Goal: Subscribe to service/newsletter

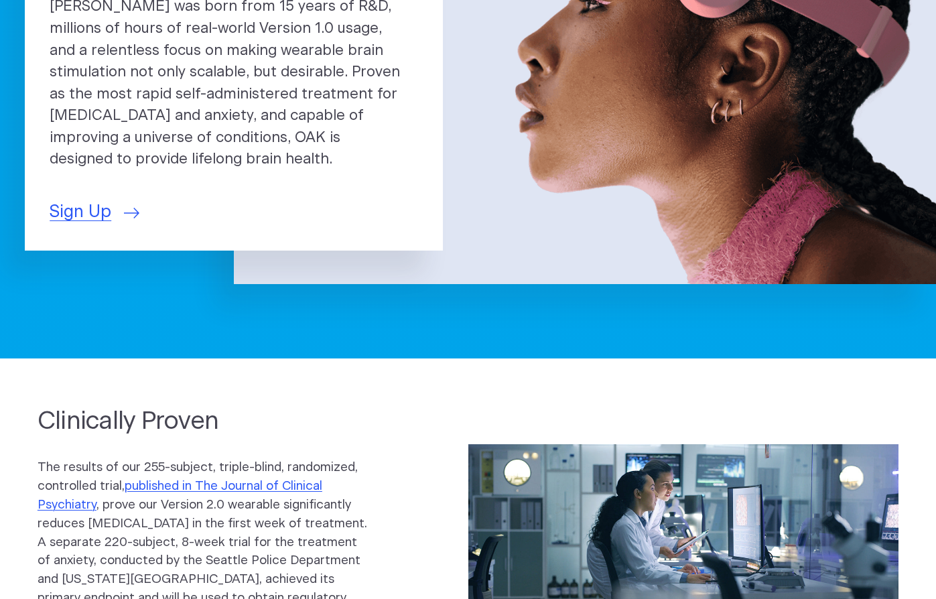
scroll to position [297, 0]
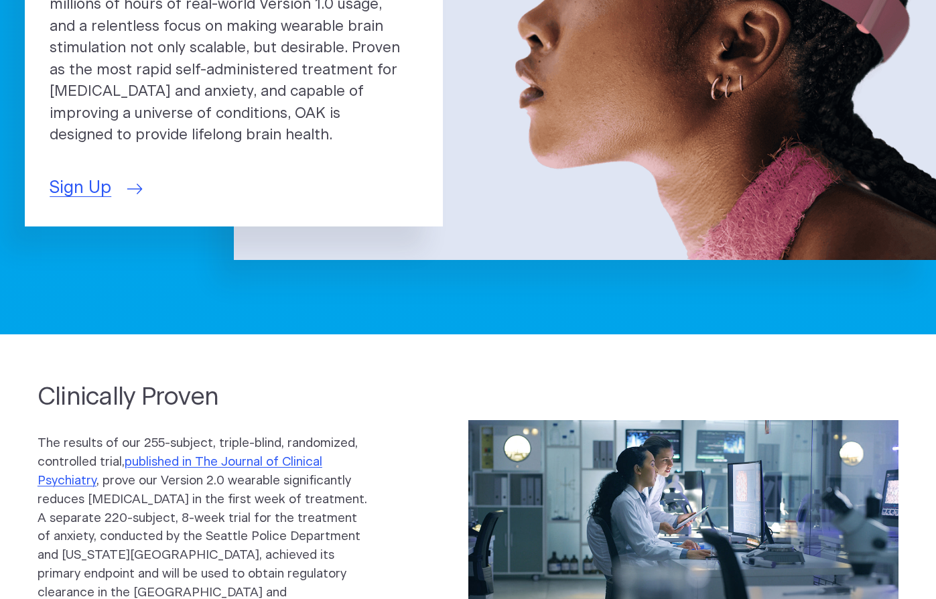
click at [81, 180] on span "Sign Up" at bounding box center [81, 188] width 62 height 25
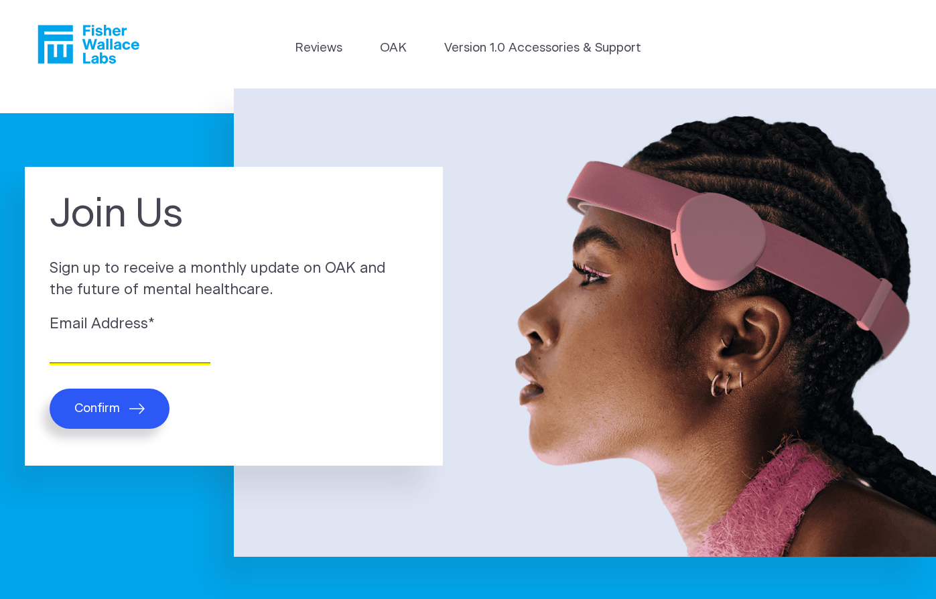
click at [113, 356] on input "Email Address *" at bounding box center [130, 352] width 161 height 21
click at [499, 51] on link "Version 1.0 Accessories & Support" at bounding box center [542, 48] width 197 height 19
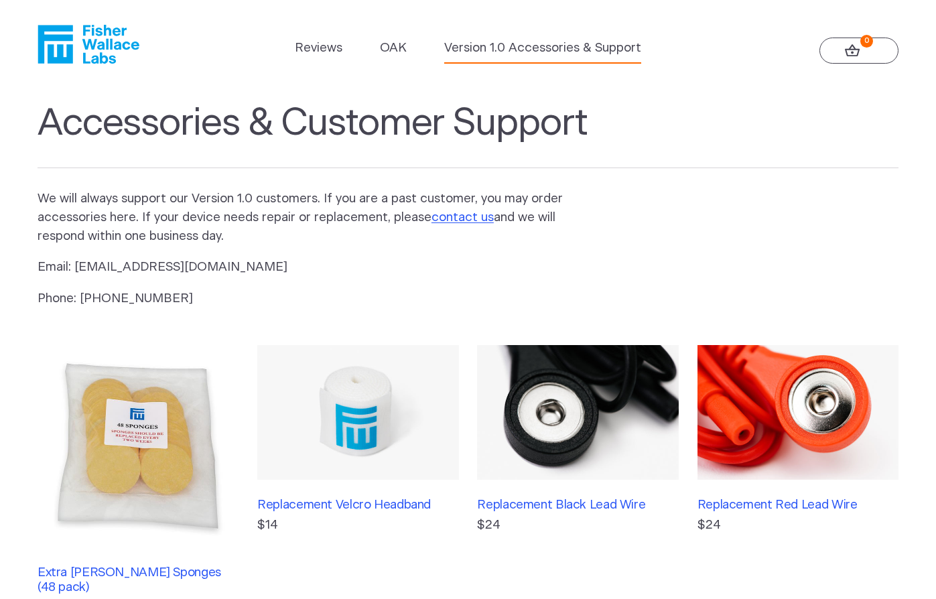
click at [104, 74] on header "Reviews OAK Version 1.0 Accessories & Support 0" at bounding box center [468, 44] width 936 height 88
click at [100, 48] on icon "Fisher Wallace" at bounding box center [89, 44] width 102 height 39
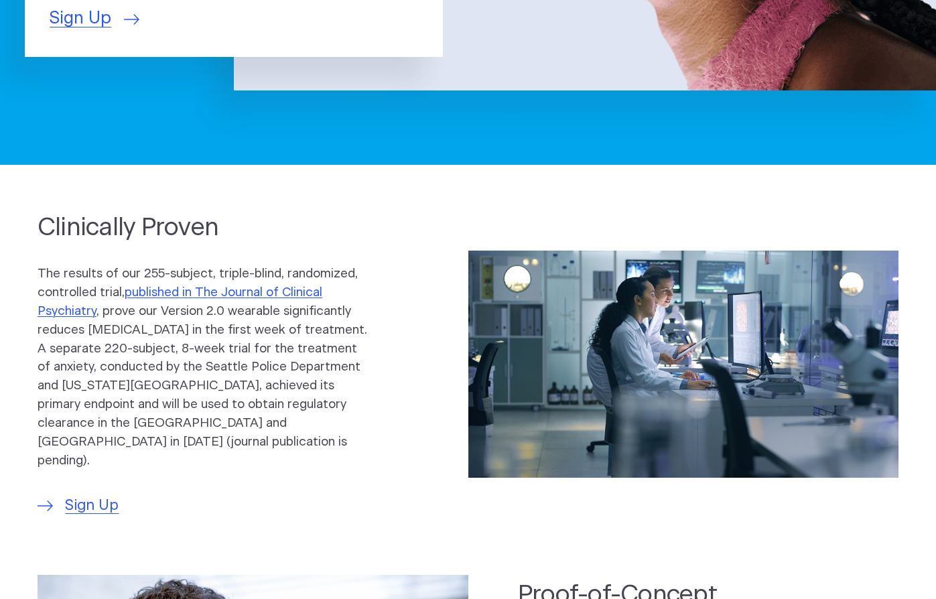
scroll to position [218, 0]
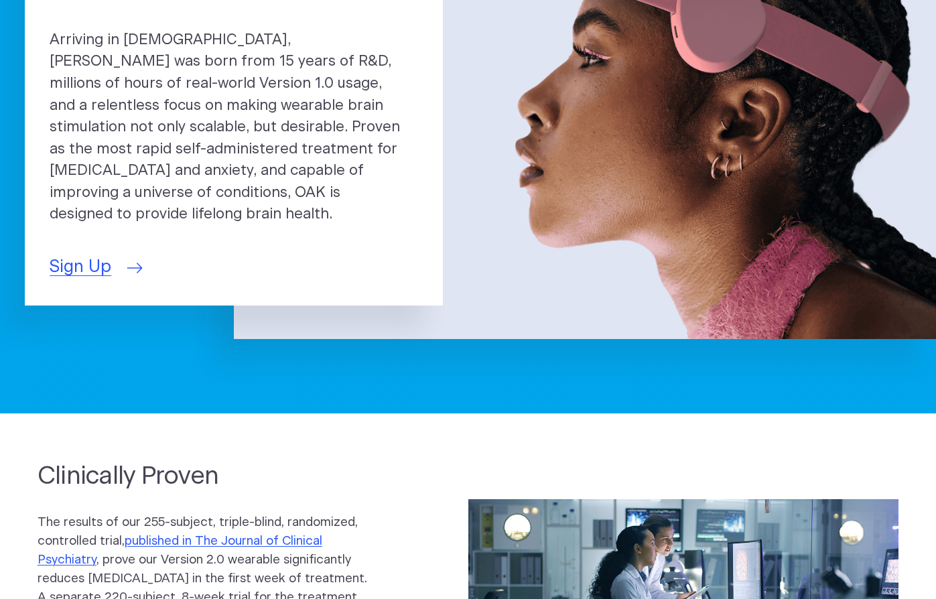
click at [74, 255] on span "Sign Up" at bounding box center [81, 267] width 62 height 25
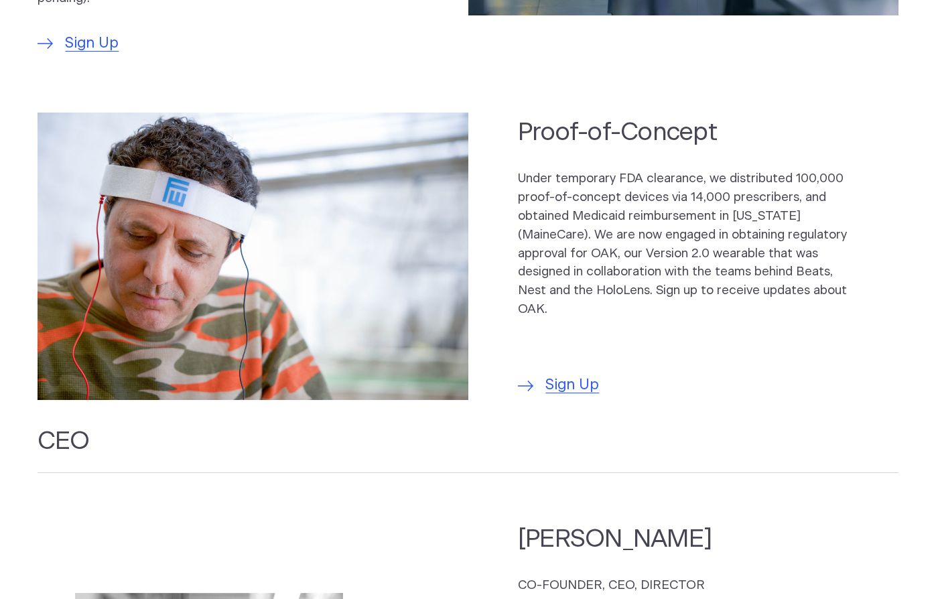
scroll to position [0, 0]
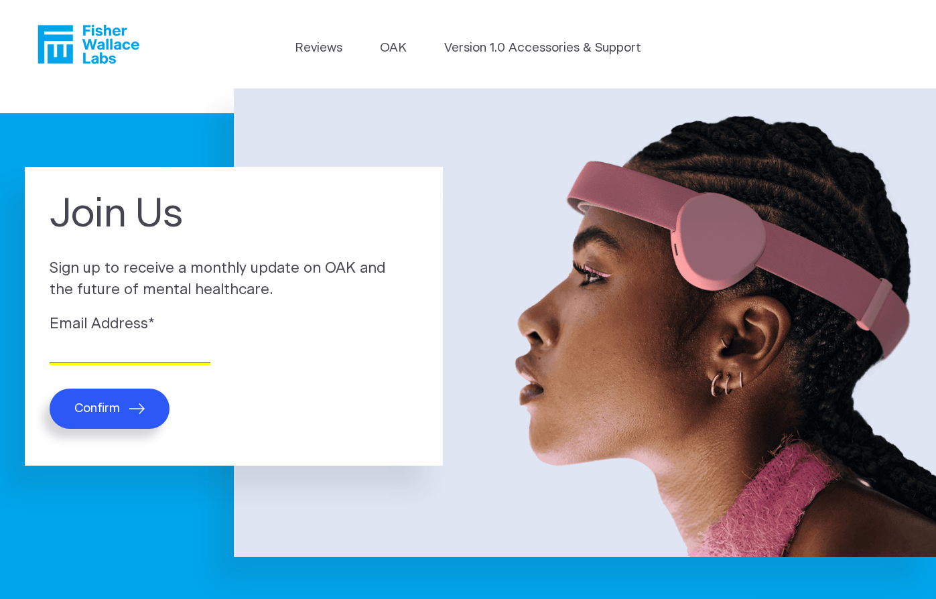
click at [121, 358] on input "Email Address *" at bounding box center [130, 352] width 161 height 21
type input "dufala.2@gmail.com"
click at [109, 408] on span "Confirm" at bounding box center [97, 408] width 46 height 15
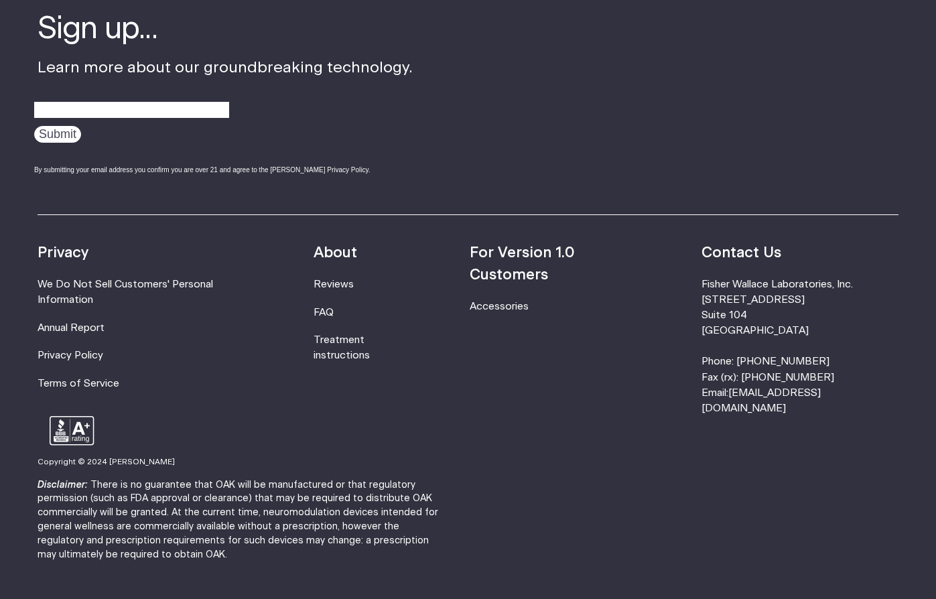
scroll to position [349, 0]
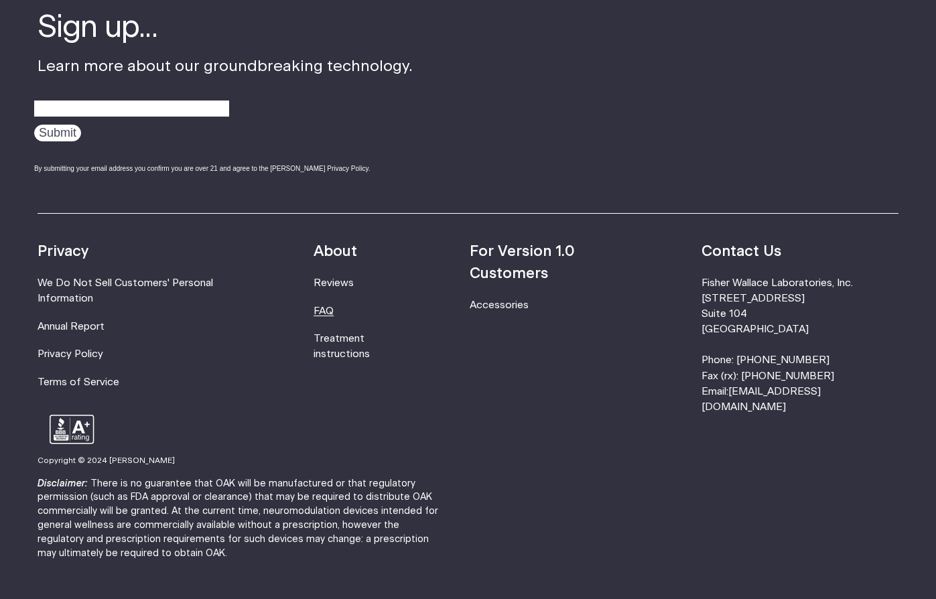
click at [334, 310] on link "FAQ" at bounding box center [324, 311] width 20 height 10
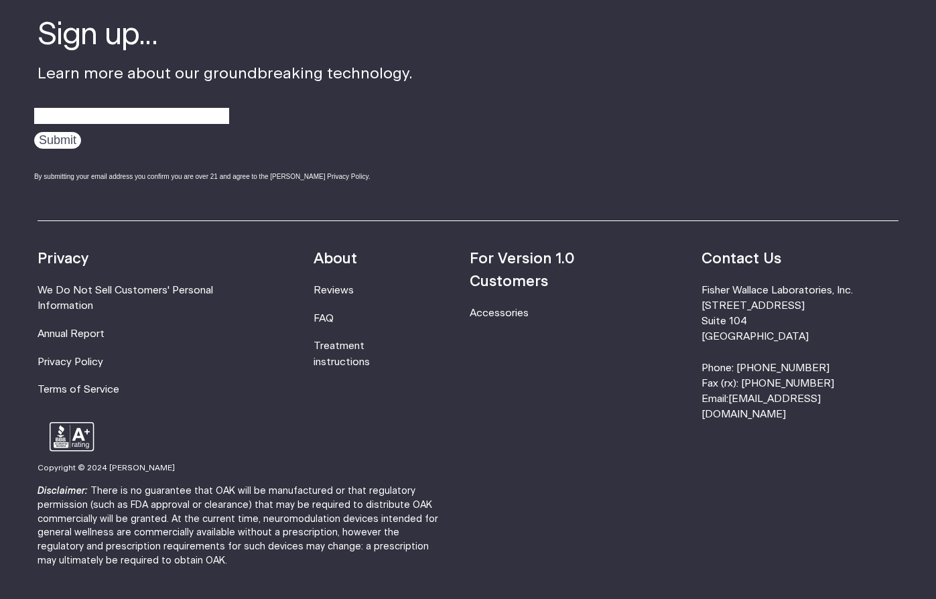
scroll to position [2288, 0]
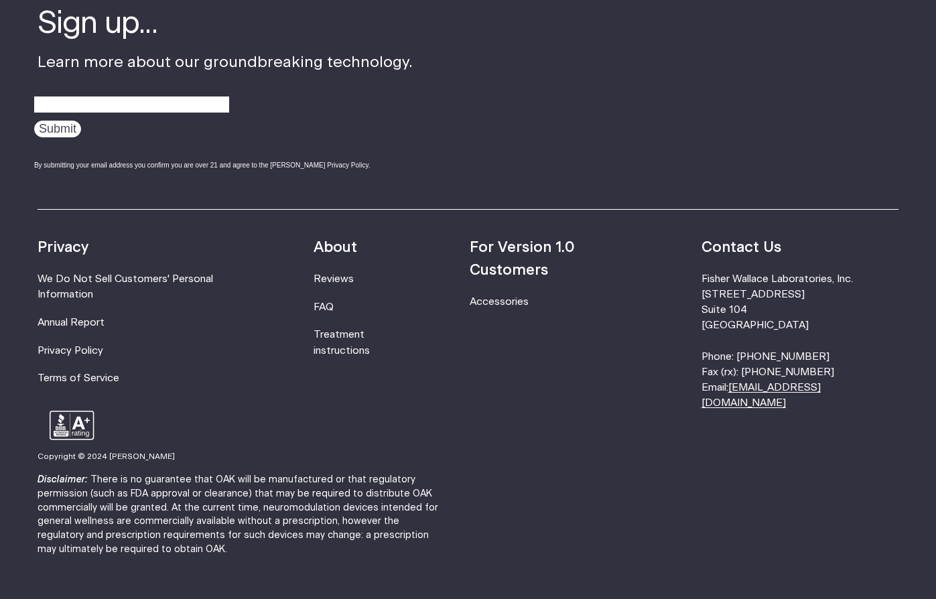
click at [821, 383] on link "[EMAIL_ADDRESS][DOMAIN_NAME]" at bounding box center [760, 395] width 119 height 25
drag, startPoint x: 896, startPoint y: 371, endPoint x: 777, endPoint y: 373, distance: 118.6
click at [777, 373] on li "Fisher Wallace Laboratories, Inc. 630 Flushing Avenue Suite 104 Brooklyn, NY 11…" at bounding box center [799, 340] width 197 height 139
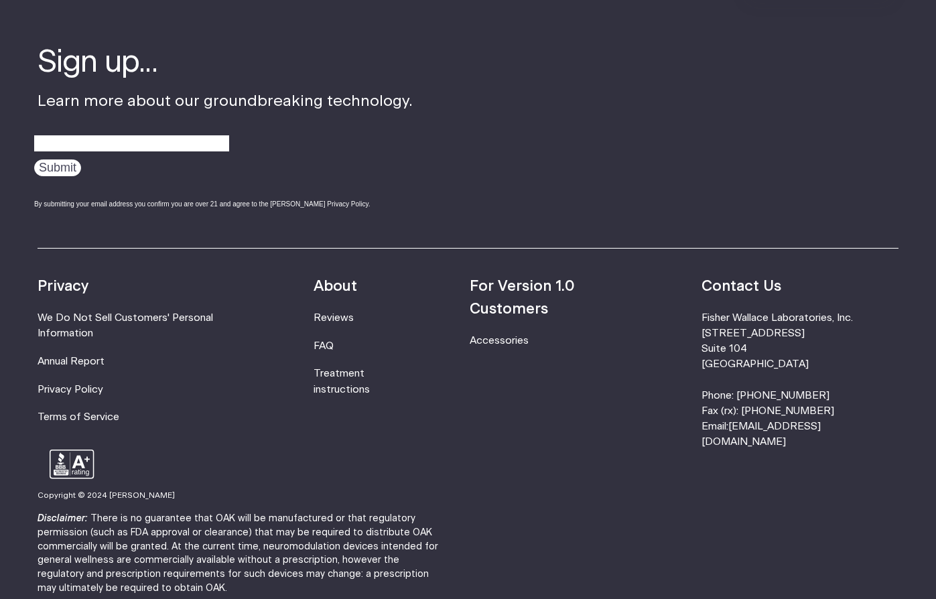
scroll to position [2299, 0]
